Goal: Task Accomplishment & Management: Manage account settings

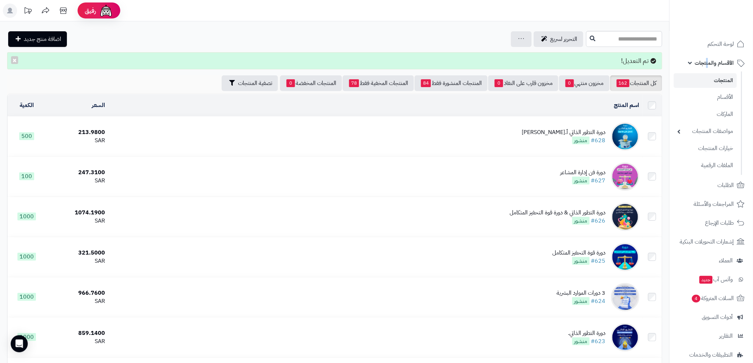
click at [707, 63] on span "الأقسام والمنتجات" at bounding box center [714, 63] width 39 height 10
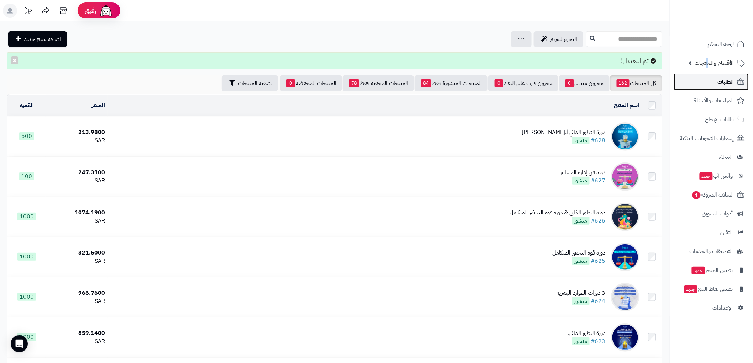
click at [716, 86] on link "الطلبات" at bounding box center [711, 81] width 75 height 17
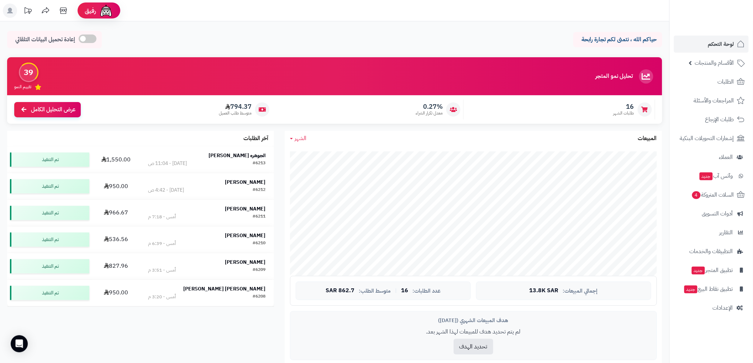
scroll to position [289, 0]
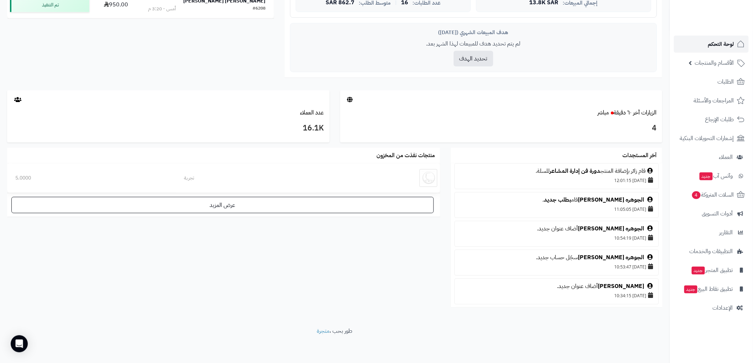
click at [730, 43] on span "لوحة التحكم" at bounding box center [721, 44] width 26 height 10
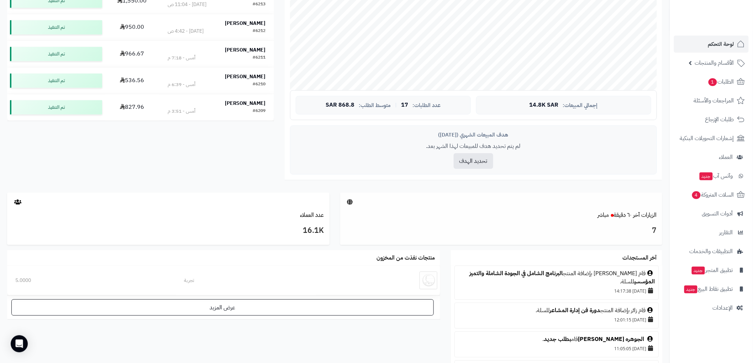
scroll to position [197, 0]
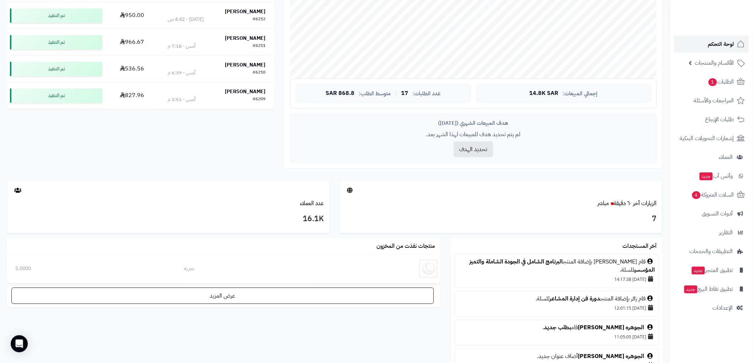
click at [722, 42] on span "لوحة التحكم" at bounding box center [721, 44] width 26 height 10
